Goal: Information Seeking & Learning: Learn about a topic

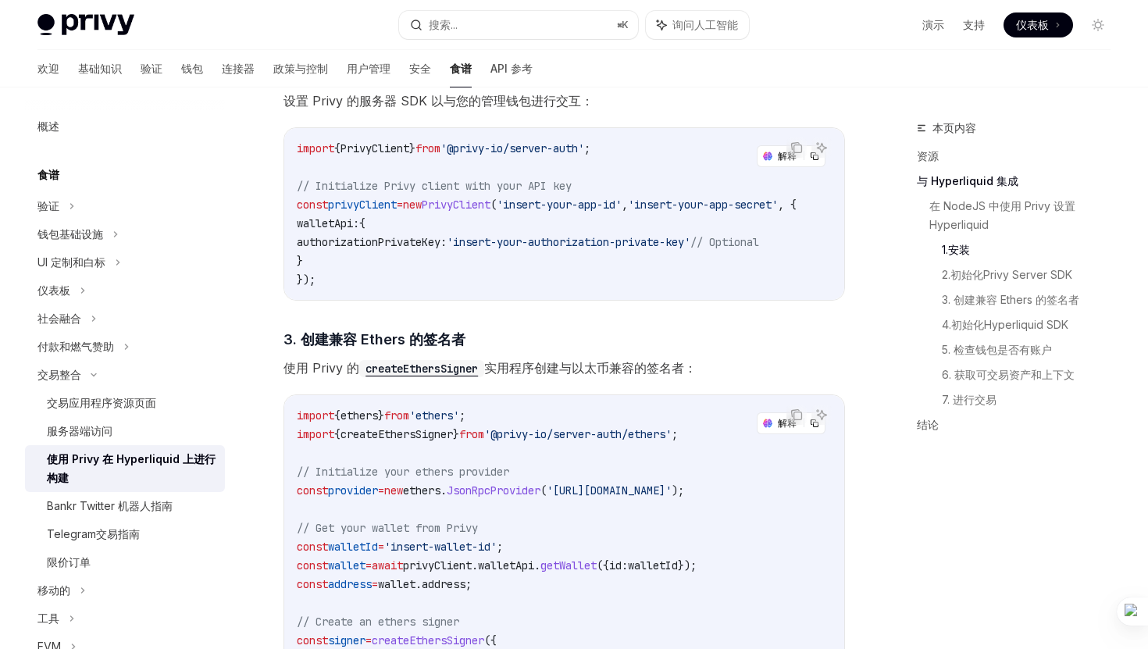
scroll to position [866, 0]
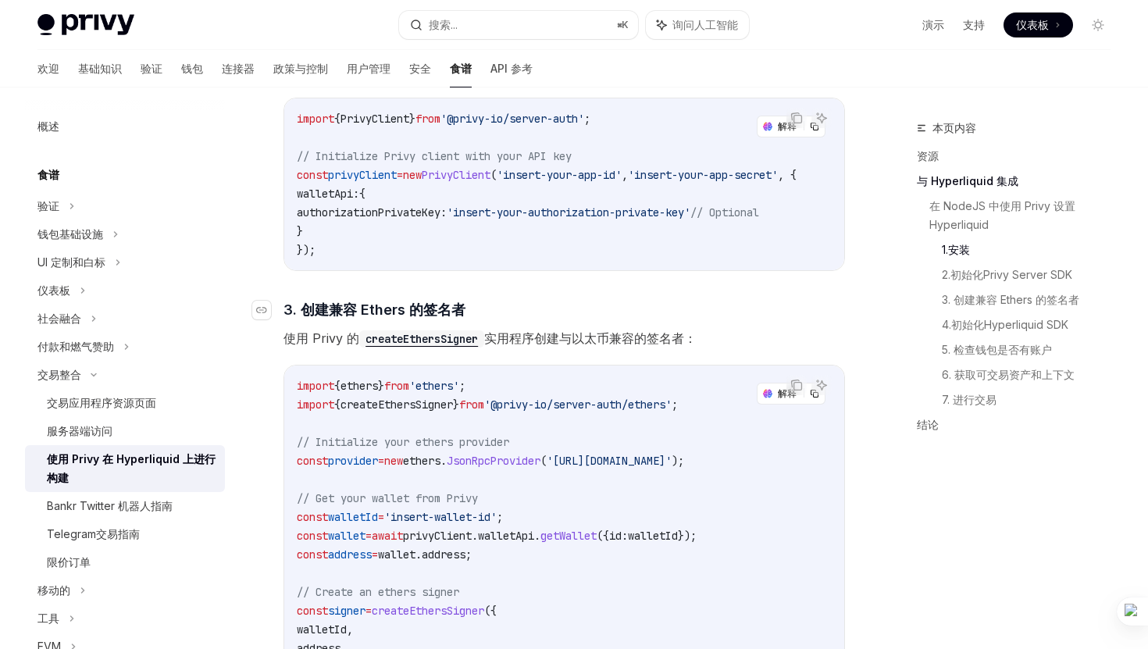
click at [319, 315] on font "3. 创建兼容 Ethers 的签名者" at bounding box center [374, 309] width 182 height 16
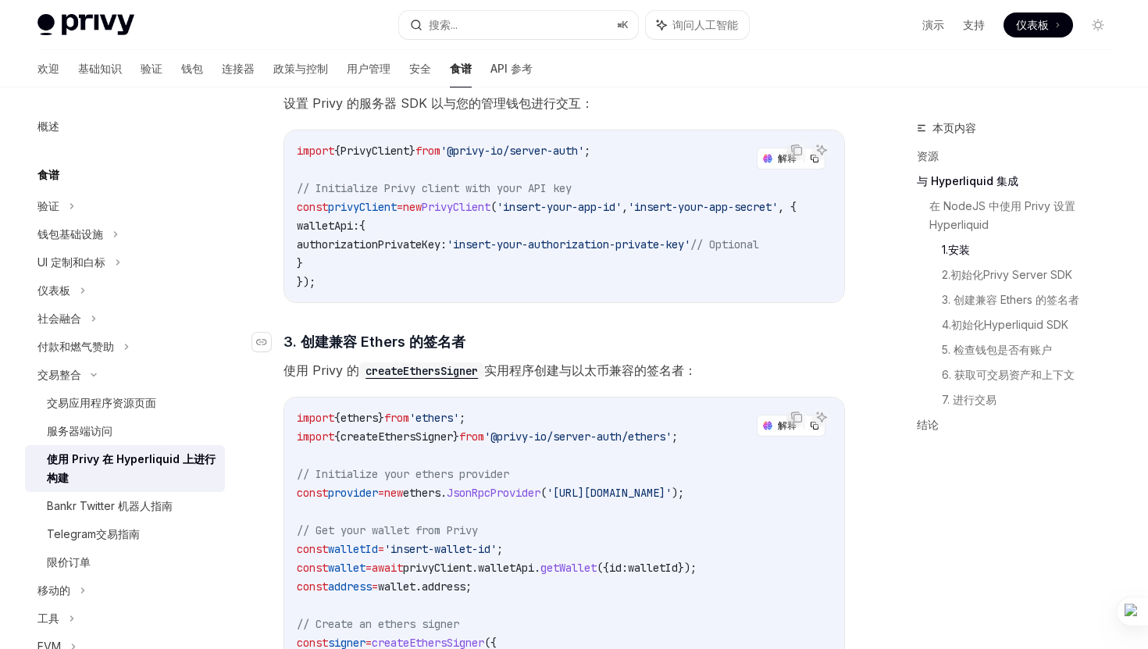
scroll to position [857, 0]
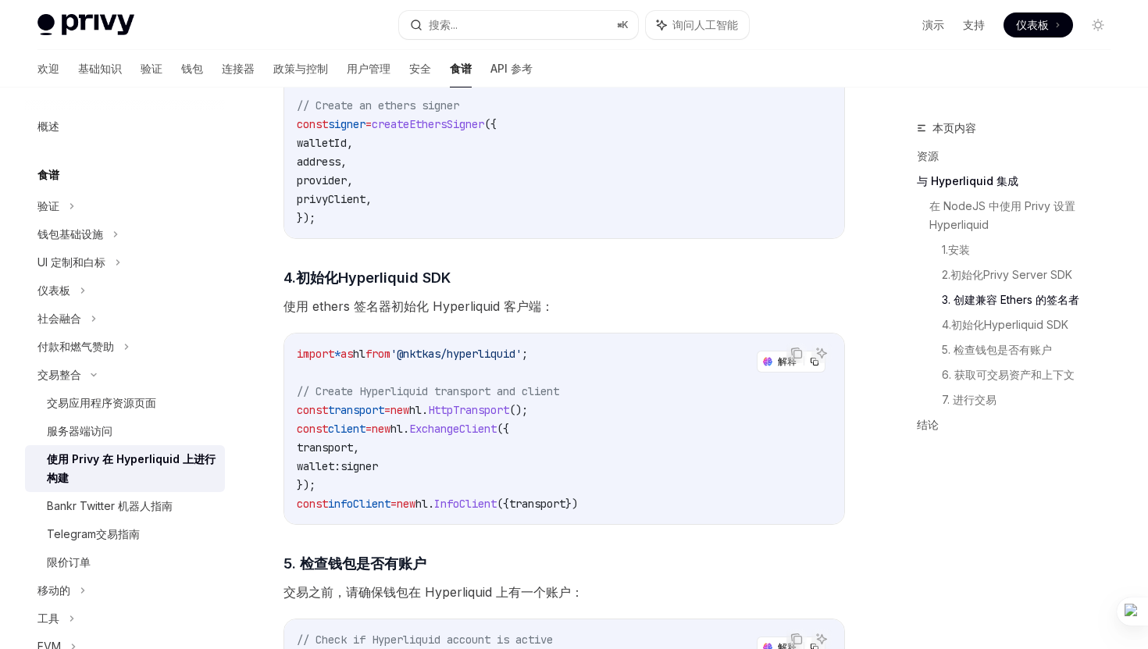
scroll to position [1378, 0]
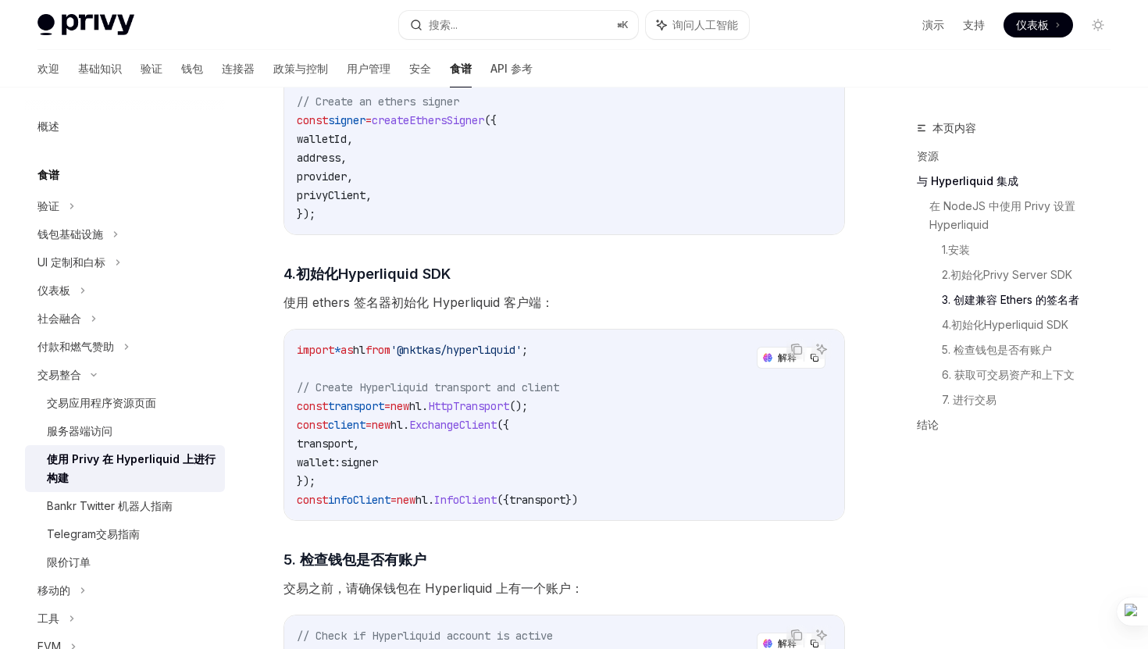
click at [483, 493] on code "import * as hl from '@nktkas/hyperliquid' ; // Create Hyperliquid transport and…" at bounding box center [564, 424] width 535 height 169
click at [477, 493] on span "InfoClient" at bounding box center [465, 500] width 62 height 14
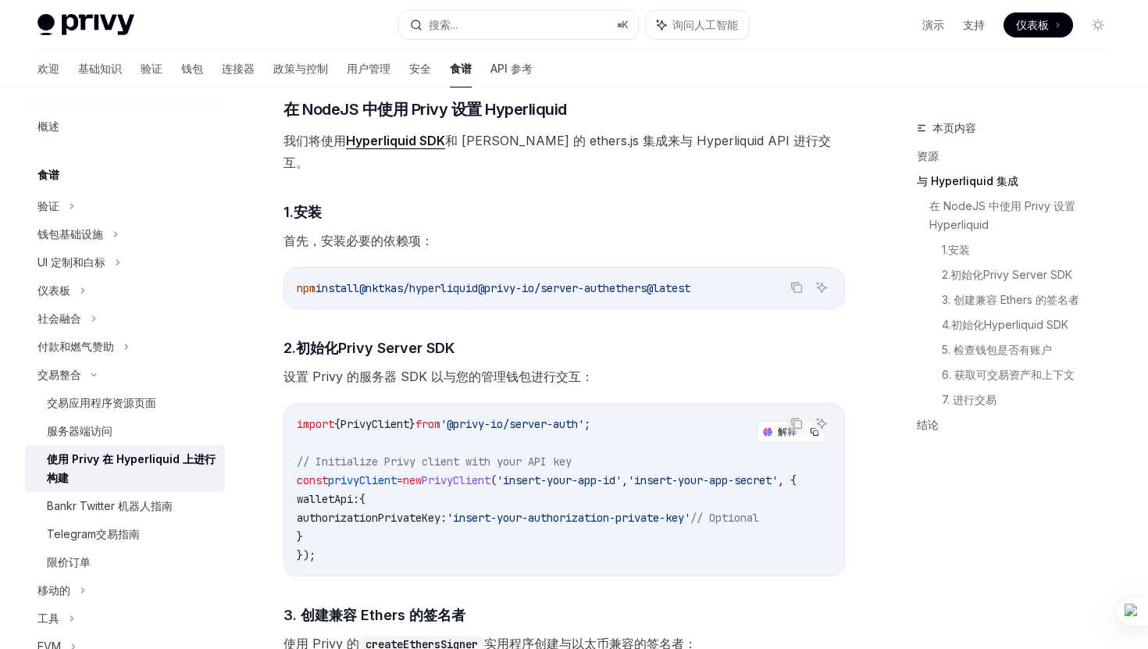
scroll to position [578, 0]
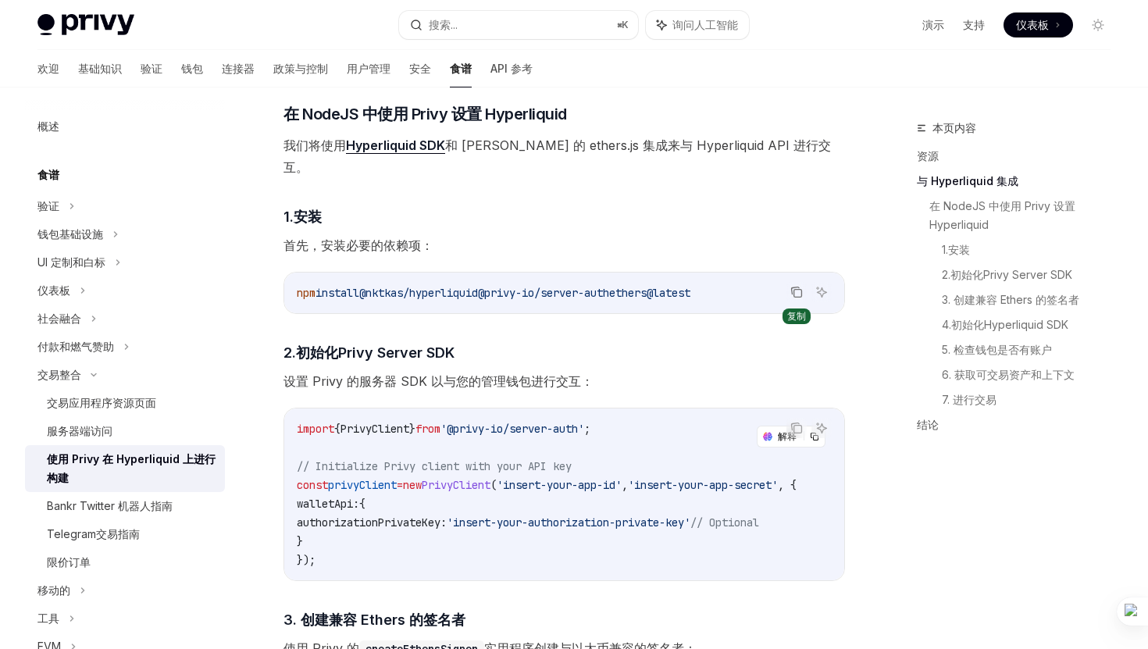
click at [796, 286] on icon "复制代码块中的内容" at bounding box center [796, 292] width 12 height 12
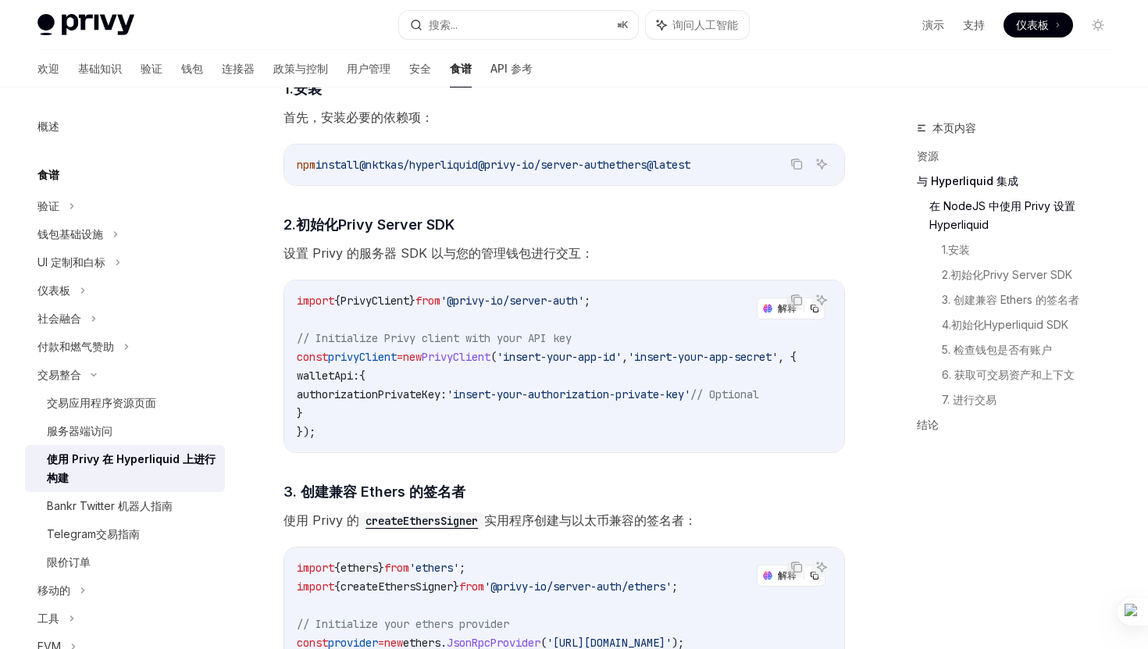
scroll to position [686, 0]
click at [793, 297] on icon "复制代码块中的内容" at bounding box center [796, 298] width 12 height 12
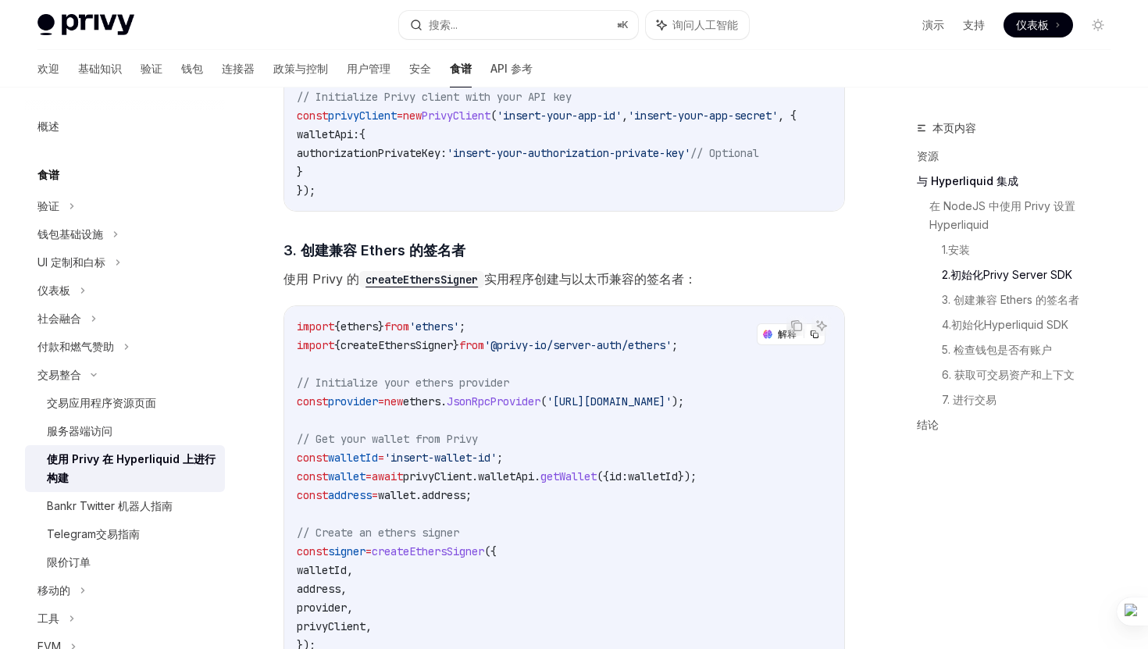
scroll to position [945, 0]
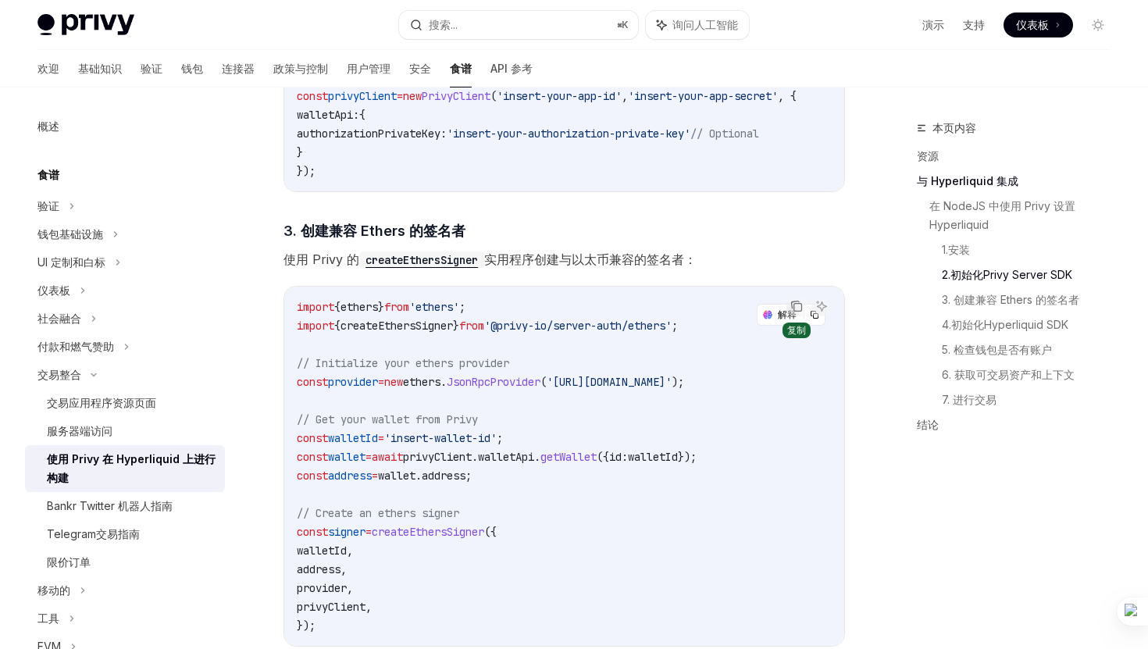
click at [800, 306] on icon "复制代码块中的内容" at bounding box center [796, 306] width 12 height 12
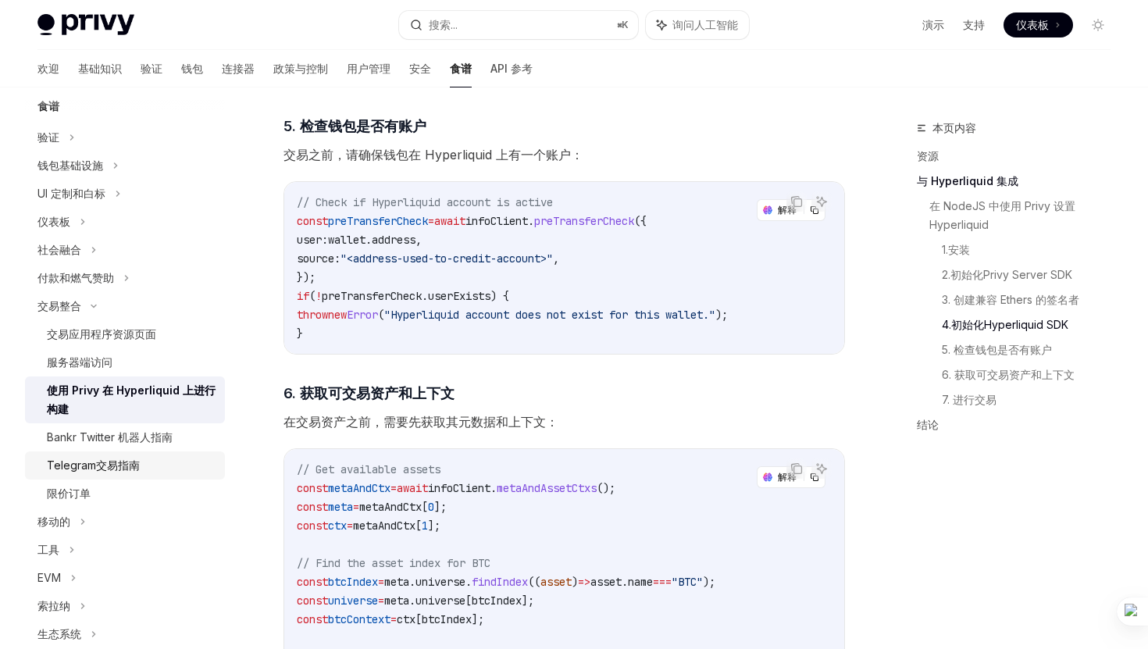
scroll to position [99, 0]
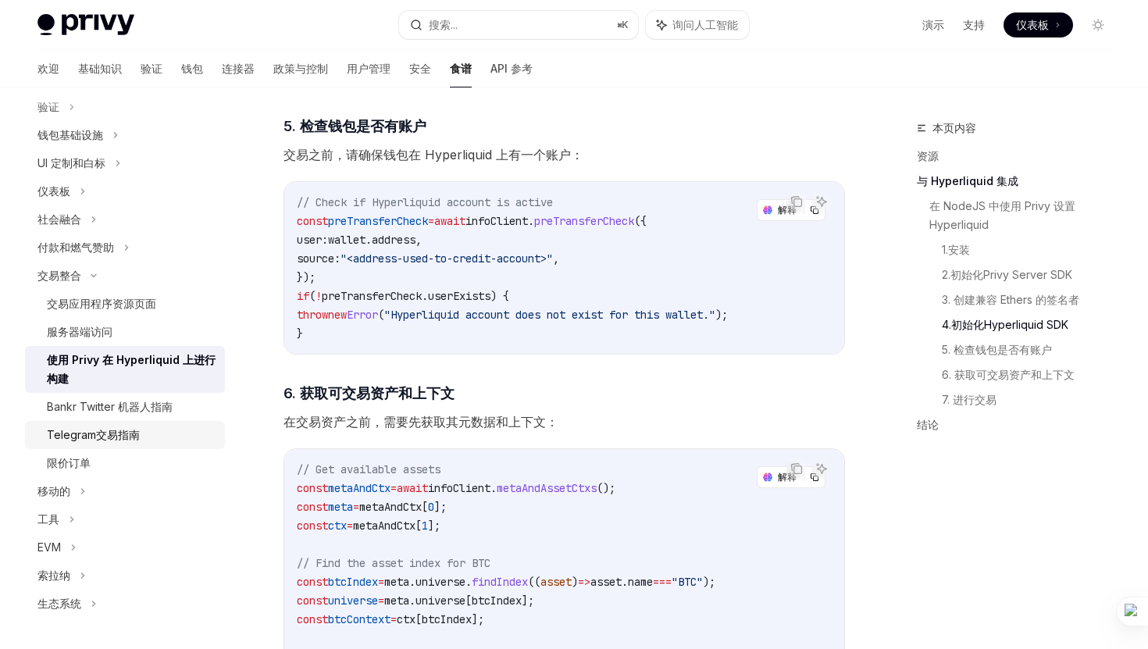
click at [137, 444] on div "Telegram交易指南" at bounding box center [93, 435] width 93 height 19
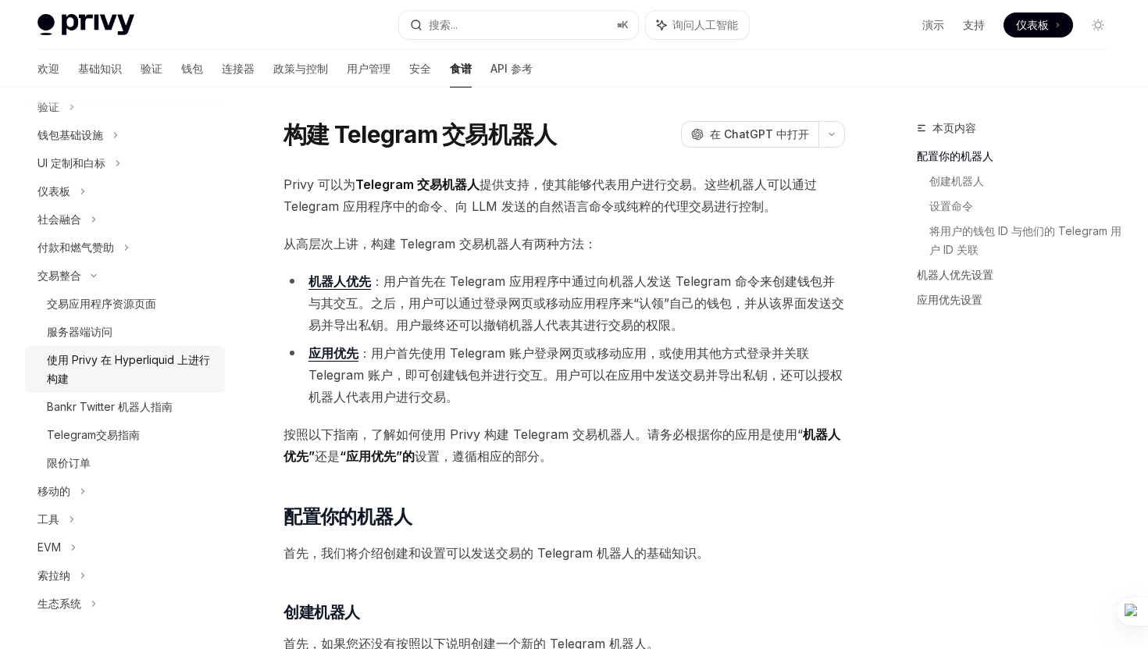
click at [160, 375] on div "使用 Privy 在 Hyperliquid 上进行构建" at bounding box center [131, 369] width 169 height 37
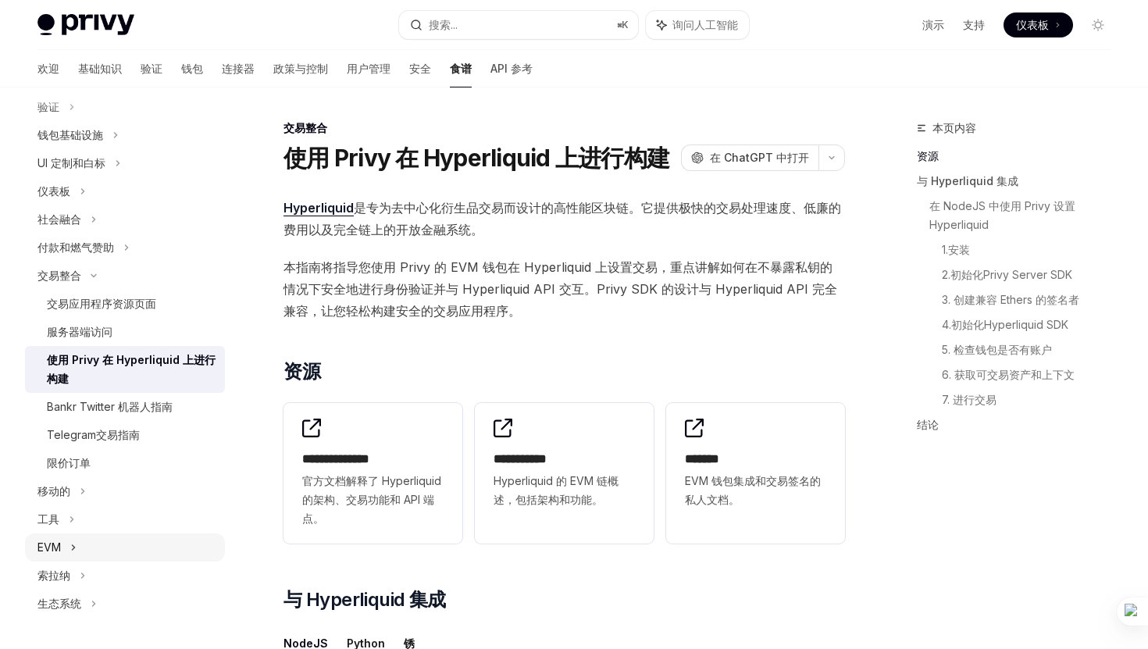
click at [94, 550] on div "EVM" at bounding box center [125, 547] width 200 height 28
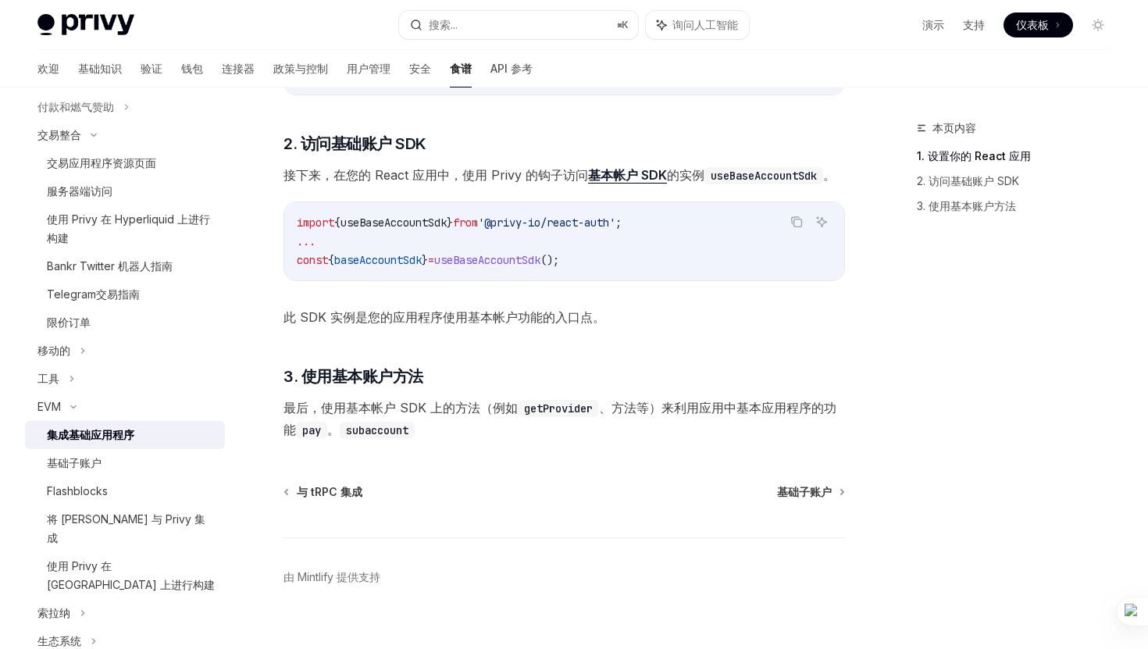
scroll to position [679, 0]
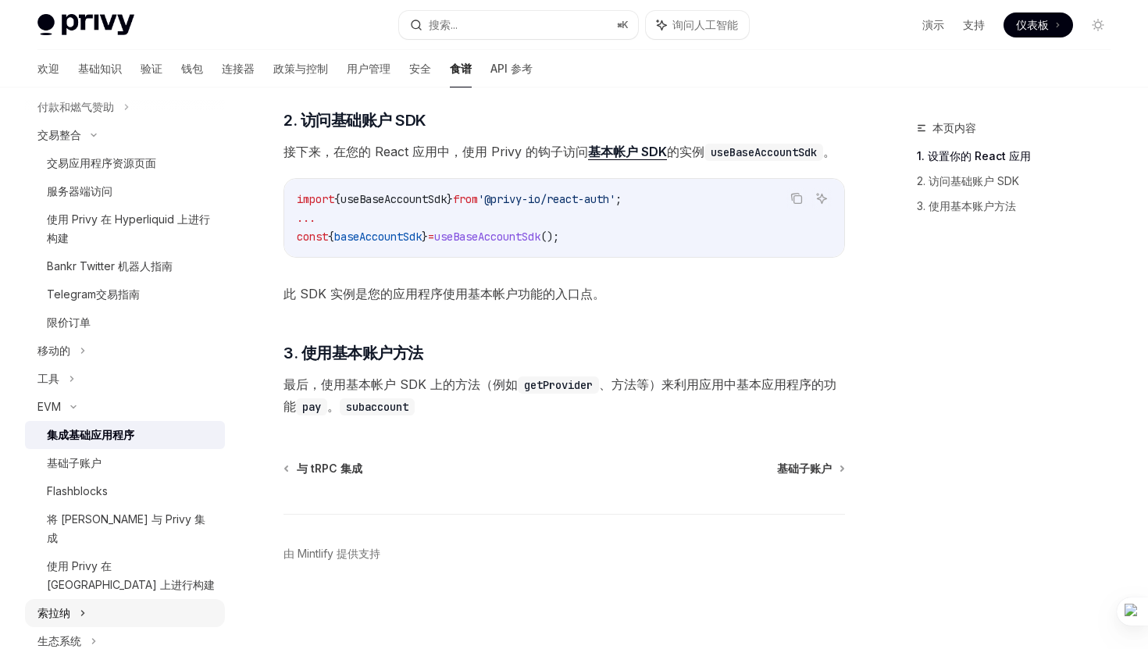
click at [110, 599] on div "索拉纳" at bounding box center [125, 613] width 200 height 28
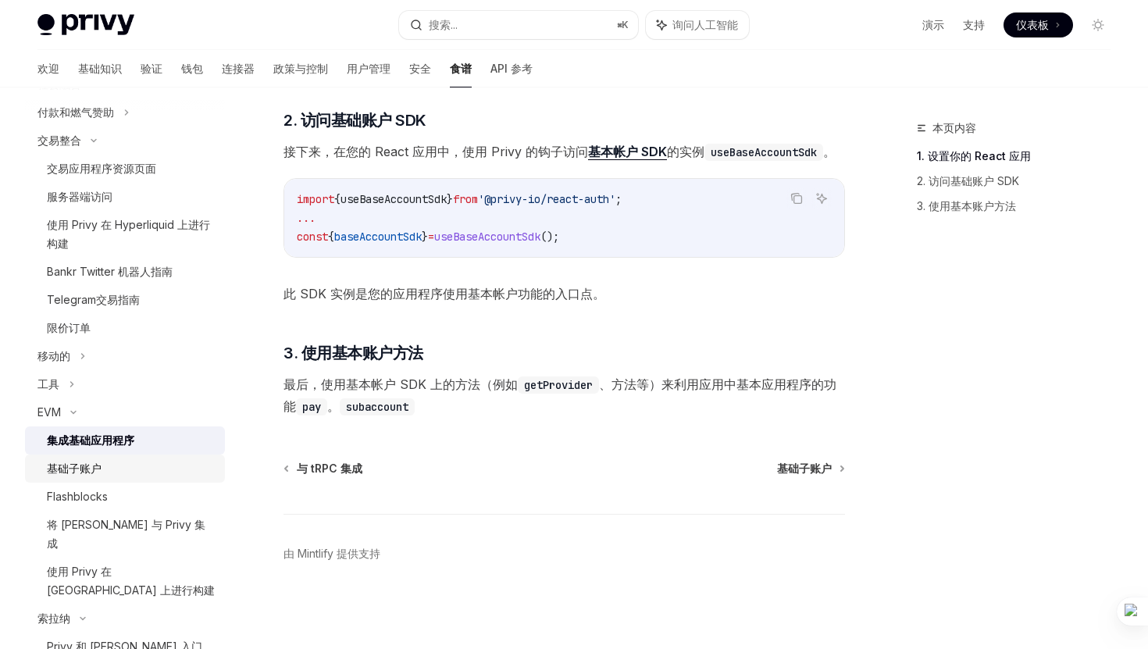
click at [102, 476] on div "基础子账户" at bounding box center [131, 468] width 169 height 19
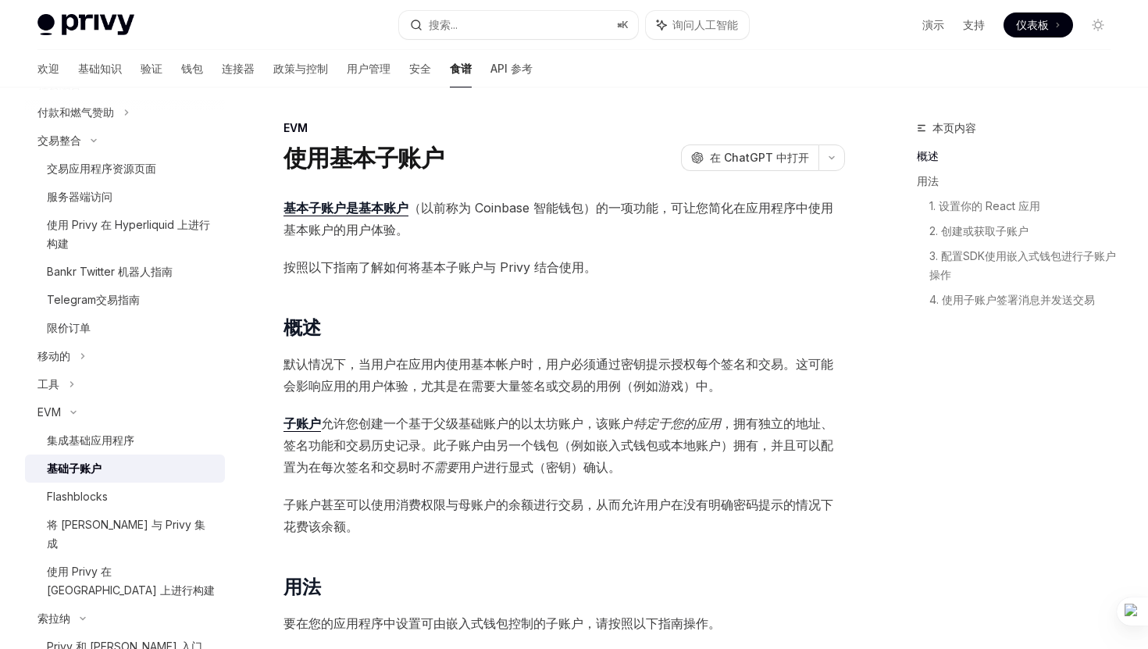
click at [108, 457] on link "基础子账户" at bounding box center [125, 468] width 200 height 28
click at [110, 446] on font "集成基础应用程序" at bounding box center [90, 439] width 87 height 13
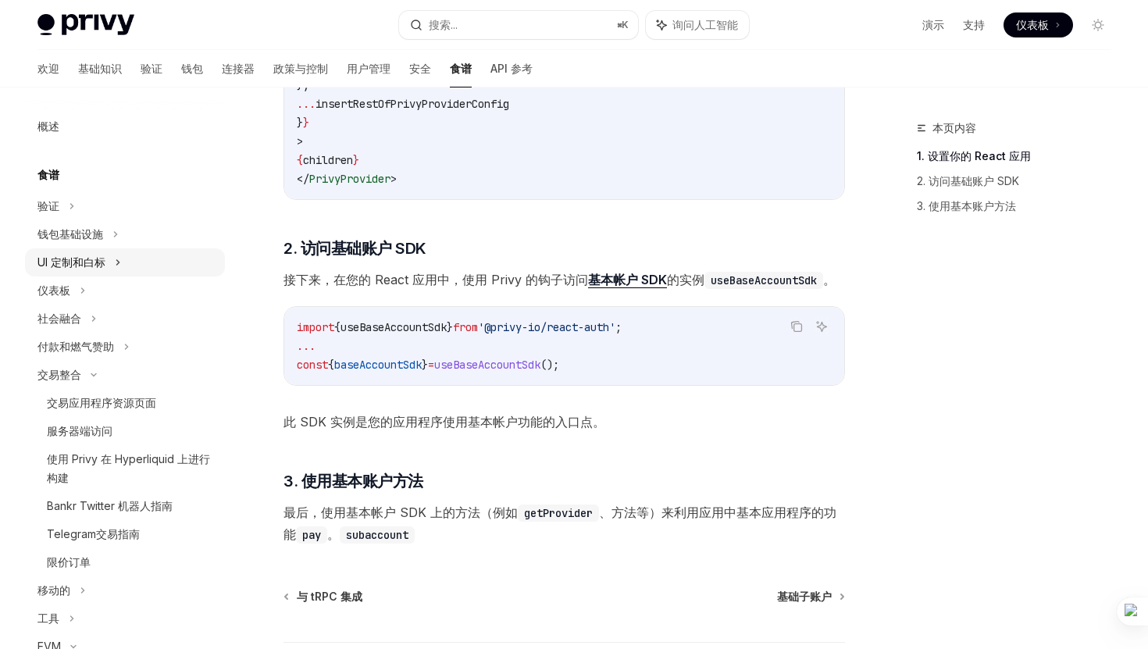
click at [135, 265] on div "UI 定制和白标" at bounding box center [125, 262] width 200 height 28
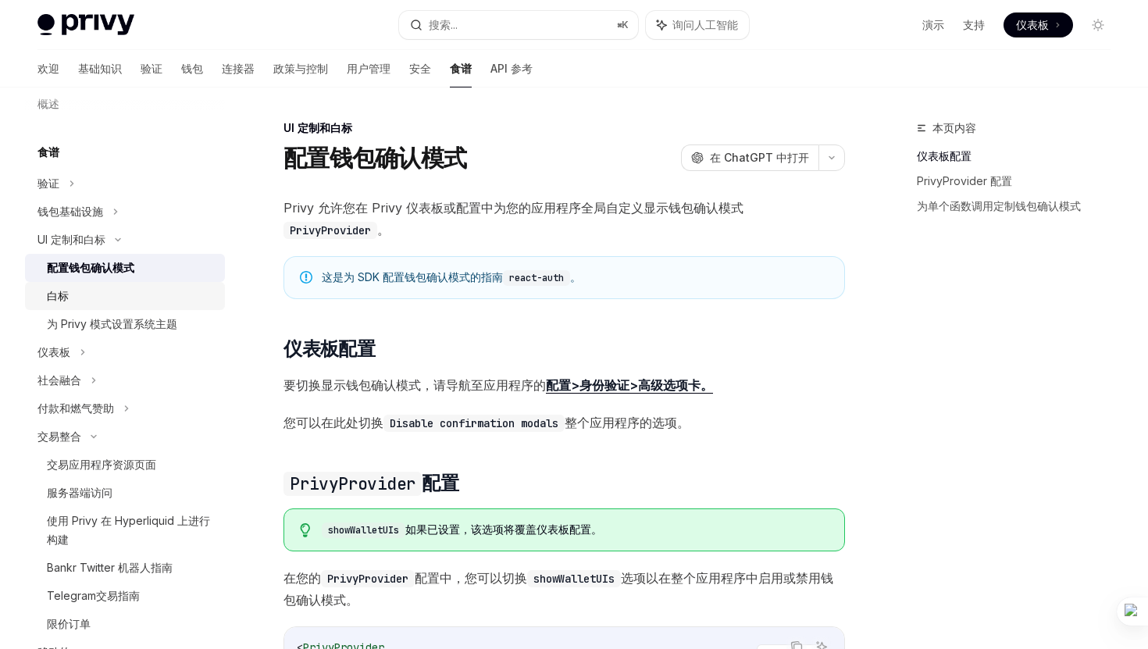
scroll to position [35, 0]
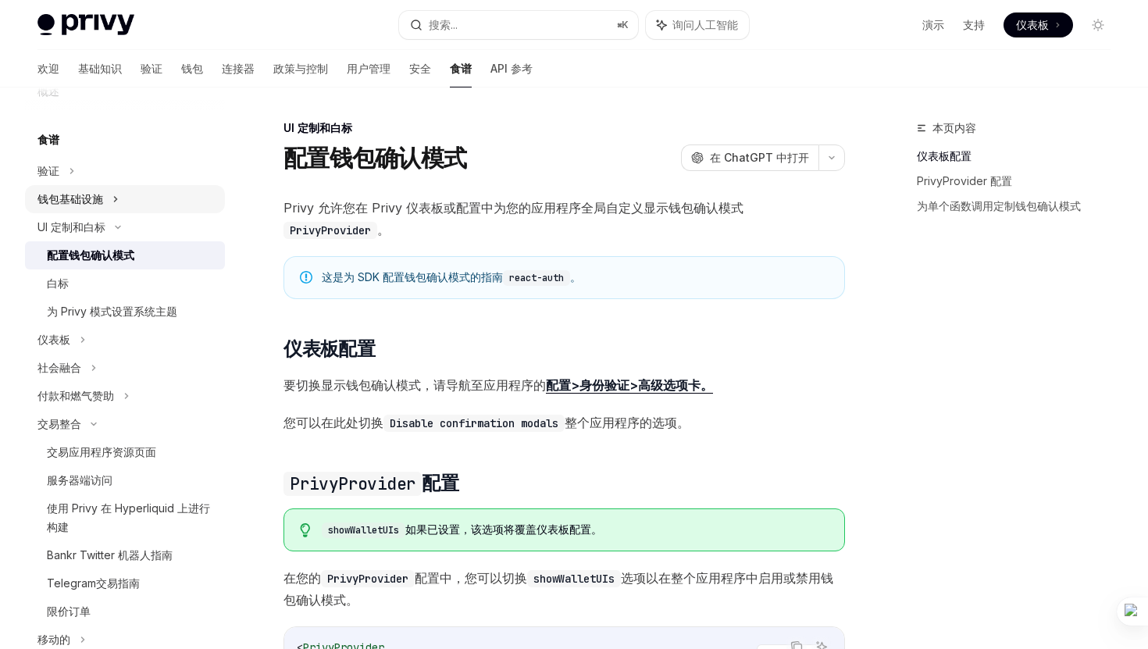
click at [134, 208] on div "钱包基础设施" at bounding box center [125, 199] width 200 height 28
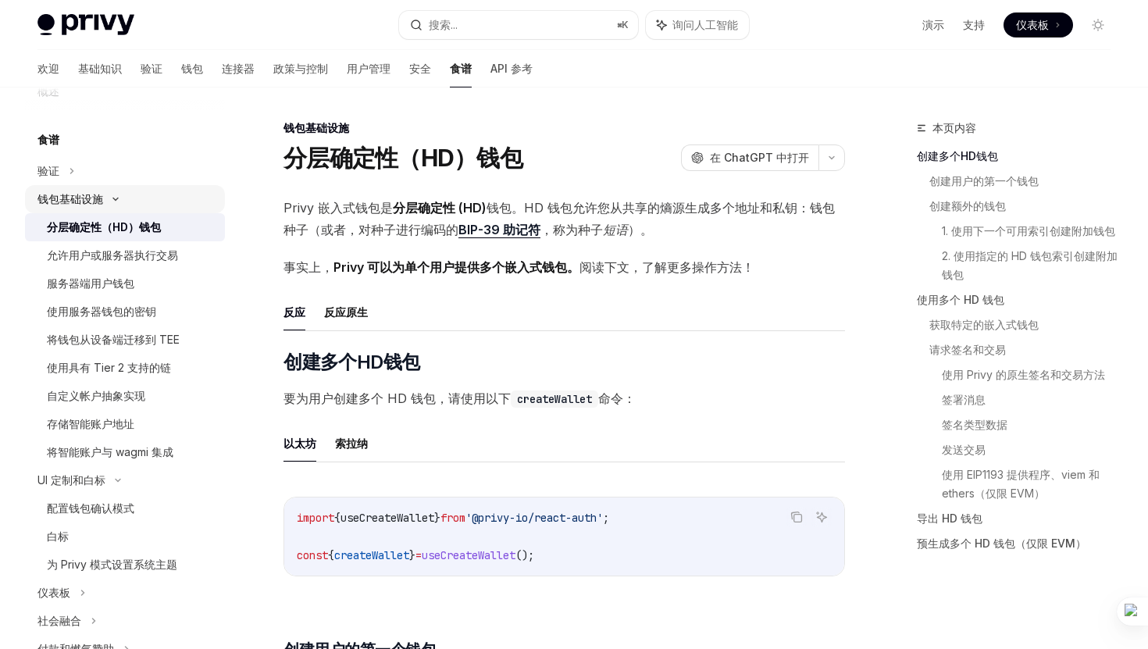
type textarea "*"
click at [136, 171] on div "验证" at bounding box center [125, 171] width 200 height 28
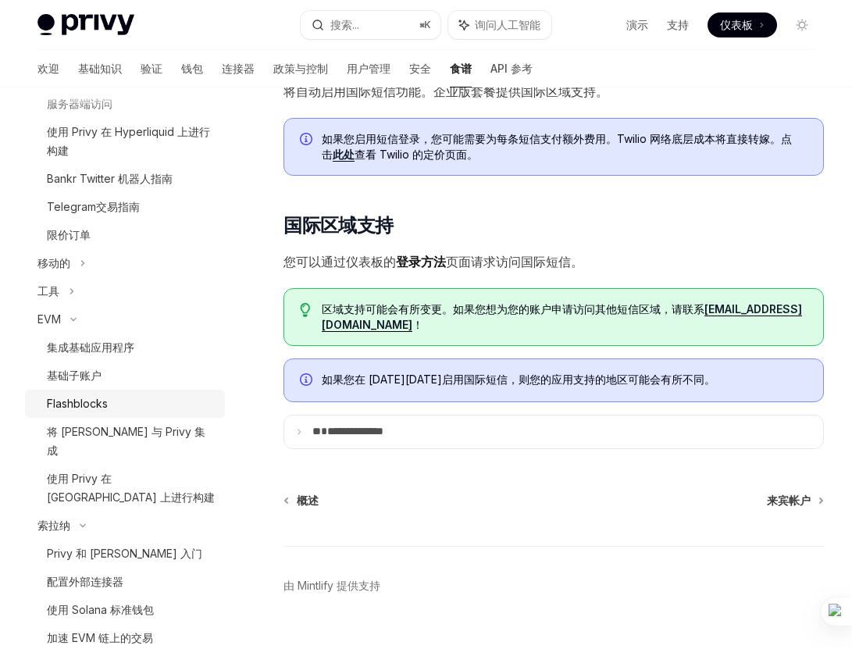
scroll to position [926, 0]
click at [119, 305] on div "工具" at bounding box center [125, 292] width 200 height 28
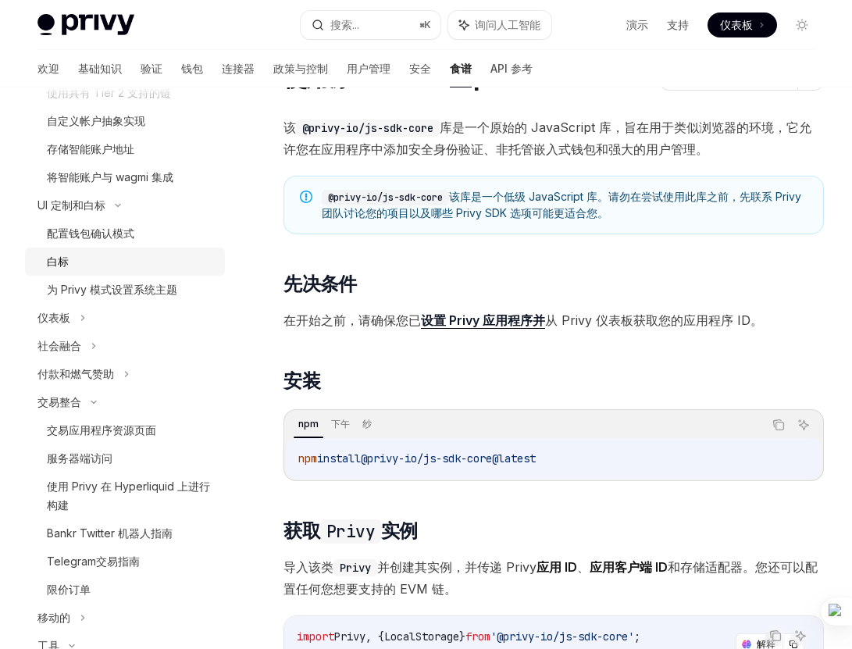
scroll to position [592, 0]
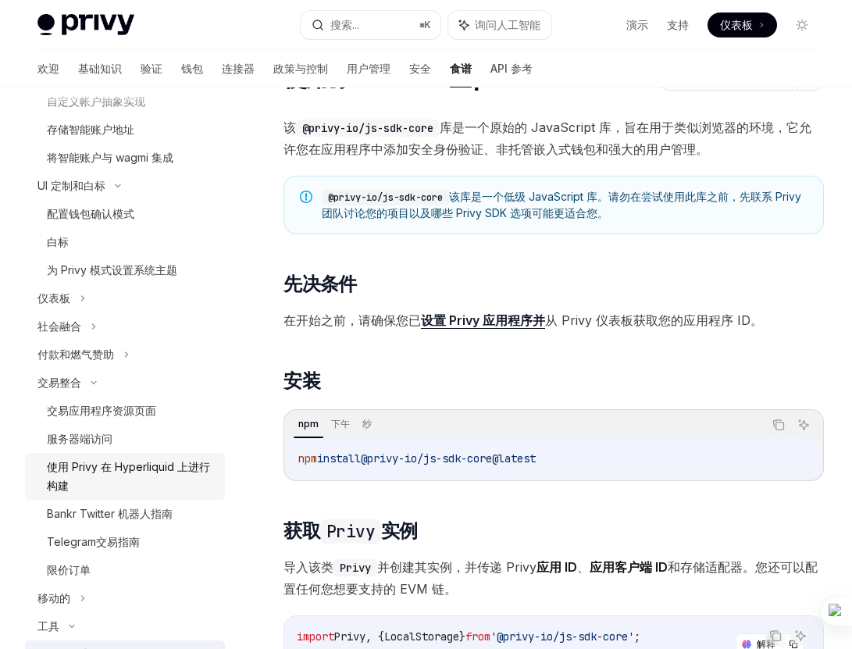
click at [158, 460] on font "使用 Privy 在 Hyperliquid 上进行构建" at bounding box center [128, 476] width 163 height 32
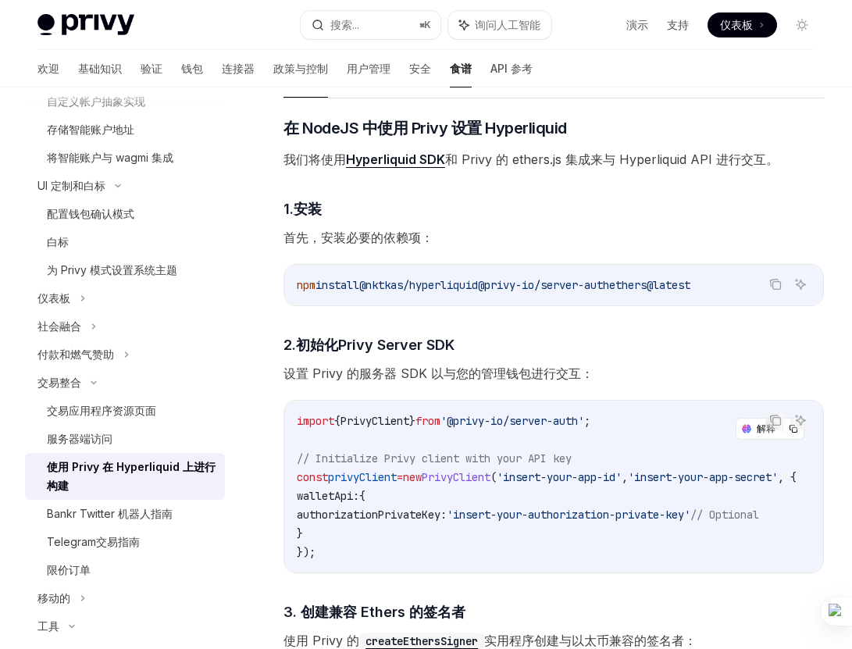
scroll to position [605, 0]
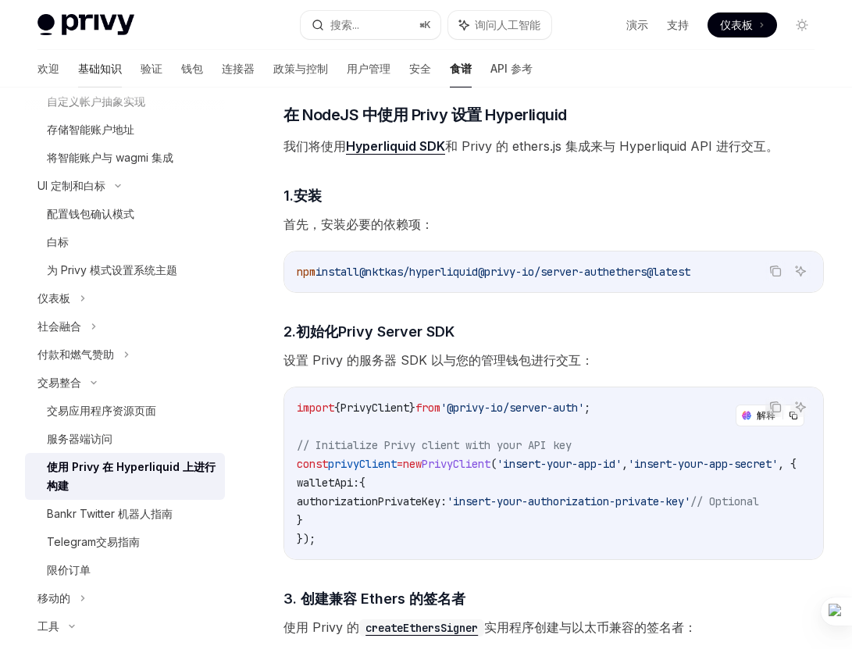
click at [78, 68] on font "基础知识" at bounding box center [100, 68] width 44 height 13
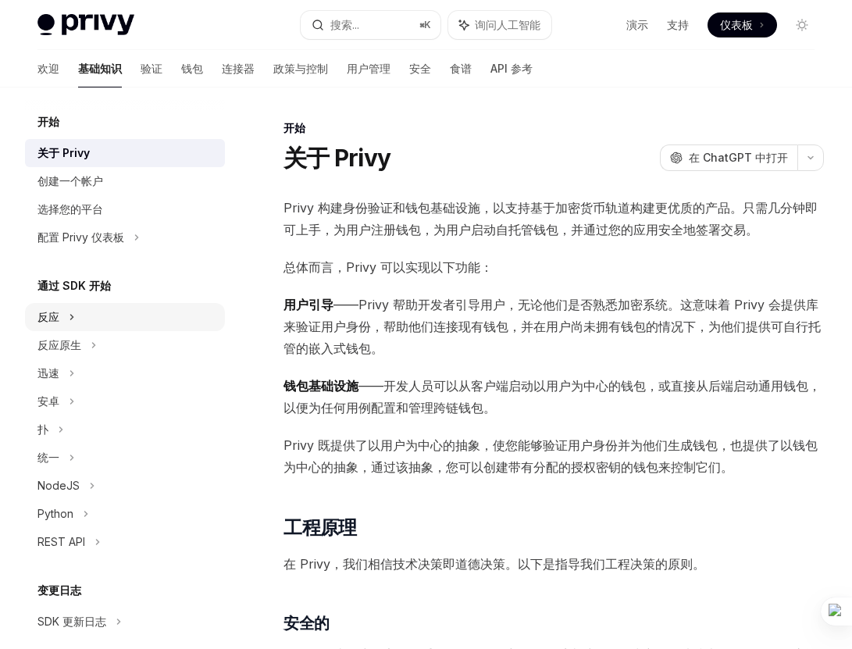
click at [44, 313] on font "反应" at bounding box center [48, 316] width 22 height 13
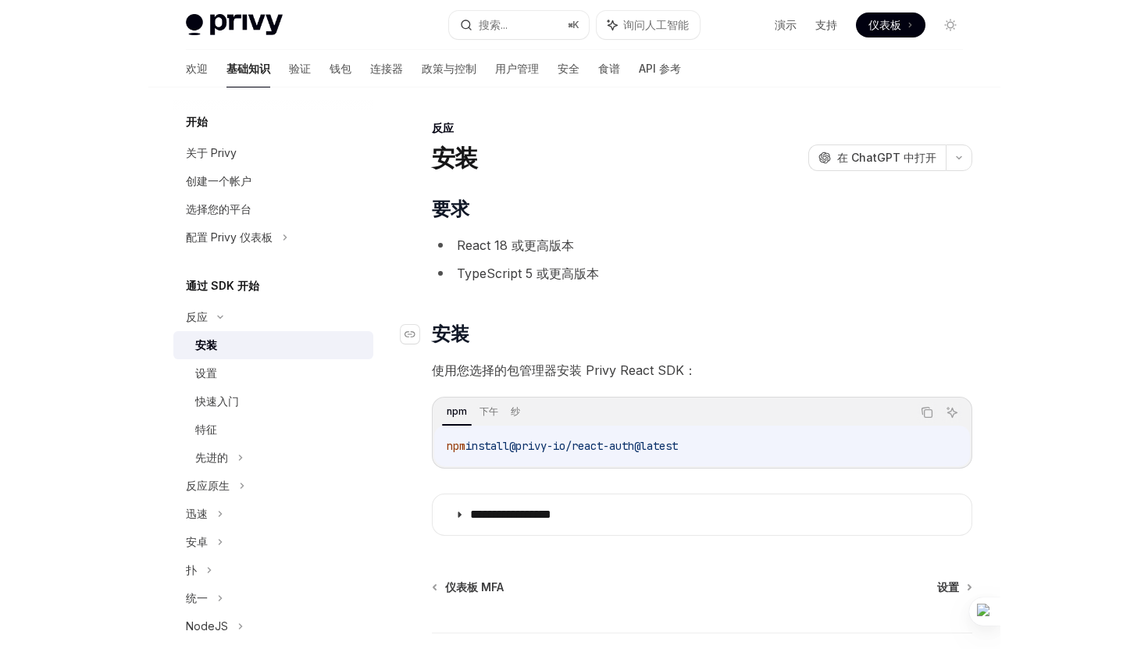
scroll to position [119, 0]
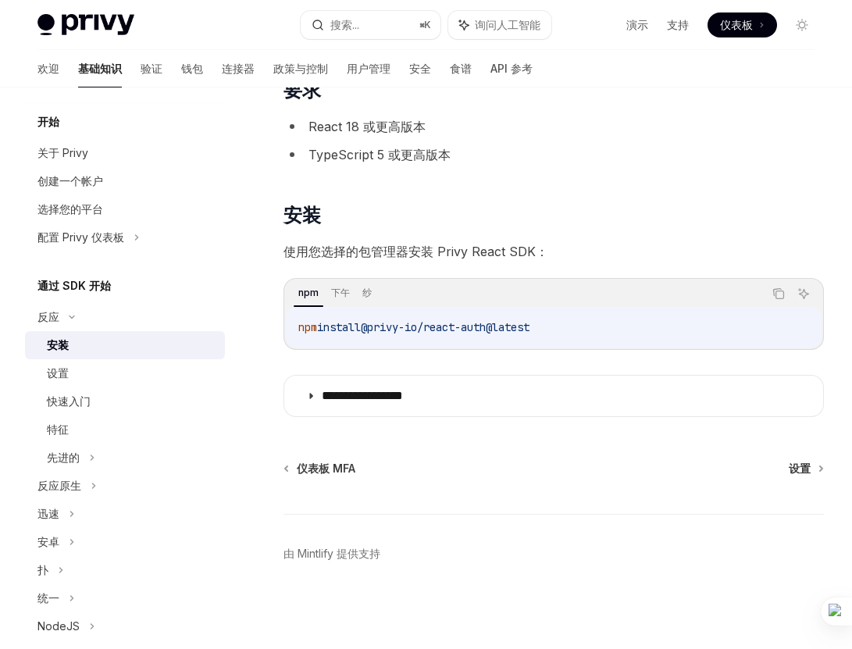
type textarea "*"
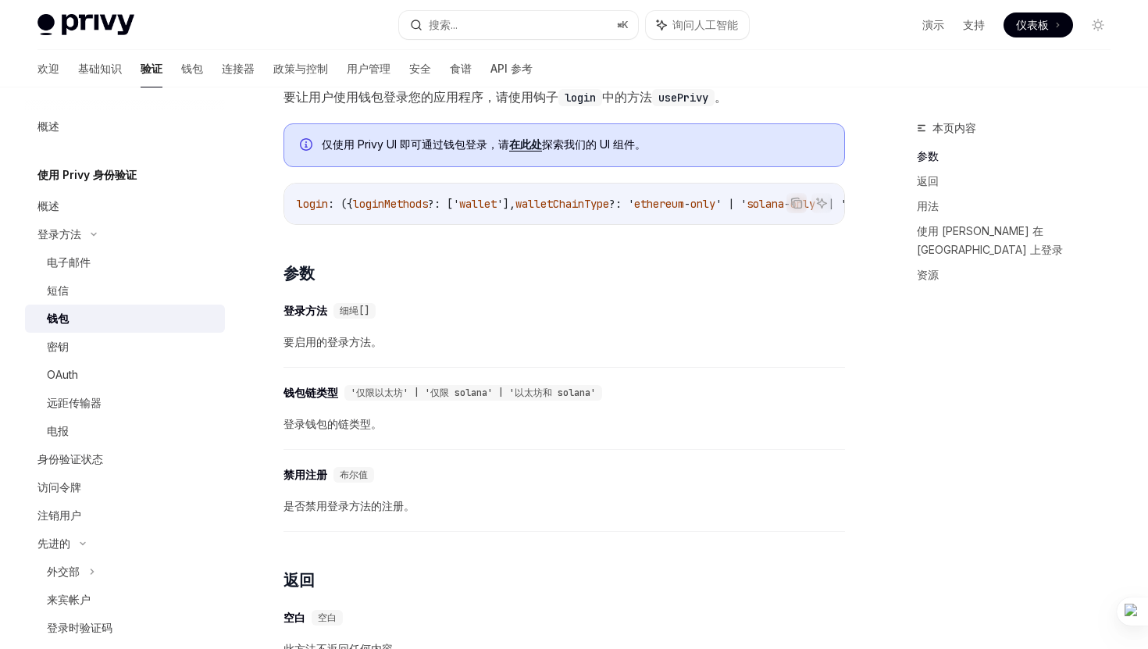
scroll to position [229, 0]
